Goal: Task Accomplishment & Management: Complete application form

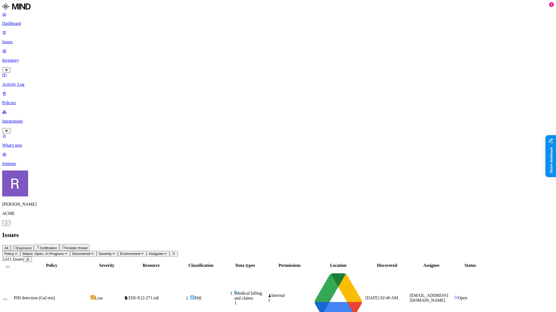
scroll to position [71, 0]
click at [38, 23] on p "Dashboard" at bounding box center [278, 23] width 552 height 5
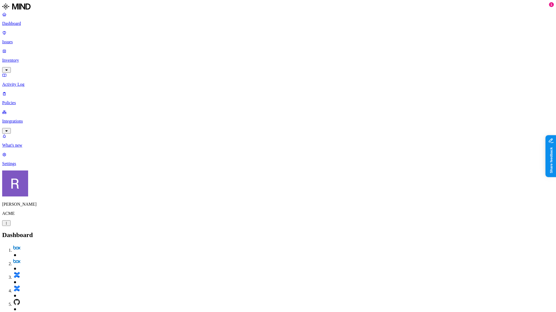
click at [31, 40] on p "Issues" at bounding box center [278, 42] width 552 height 5
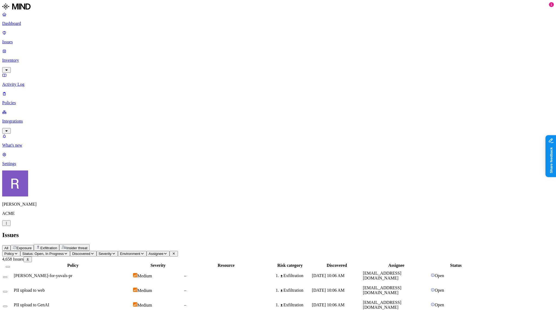
click at [32, 246] on div "Exposure" at bounding box center [22, 248] width 19 height 4
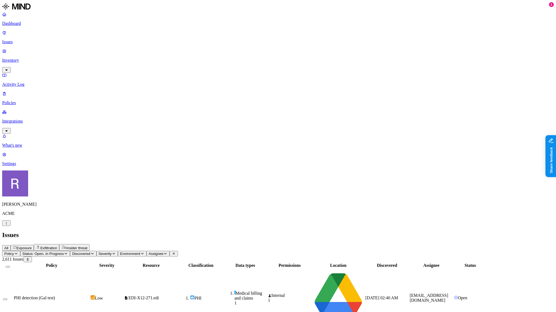
click at [25, 100] on p "Policies" at bounding box center [278, 102] width 552 height 5
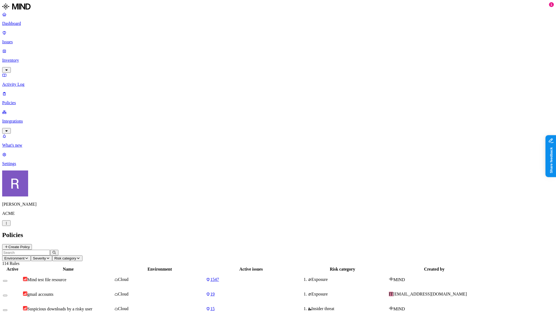
click at [32, 244] on button "Create Policy" at bounding box center [17, 247] width 30 height 6
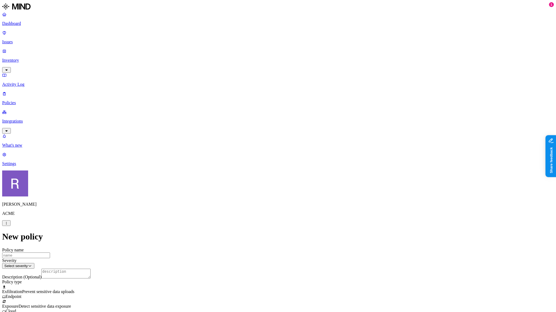
scroll to position [228, 0]
click at [242, 265] on html "Dashboard Issues Inventory Activity Log Policies Integrations What's new 1 Sett…" at bounding box center [278, 284] width 556 height 568
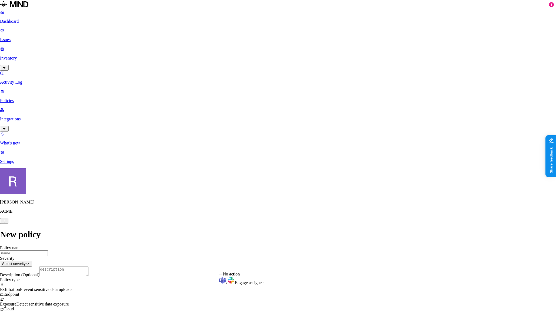
click at [198, 244] on html "Dashboard Issues Inventory Activity Log Policies Integrations What's new 1 Sett…" at bounding box center [278, 283] width 556 height 566
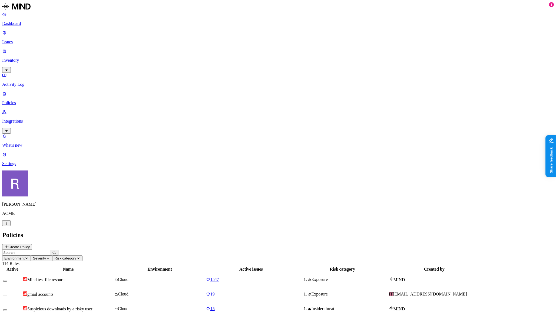
click at [25, 26] on link "Dashboard" at bounding box center [278, 19] width 552 height 14
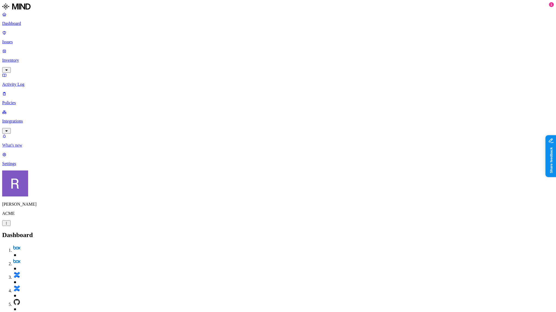
click at [24, 148] on p "What's new" at bounding box center [278, 145] width 552 height 5
